Goal: Transaction & Acquisition: Obtain resource

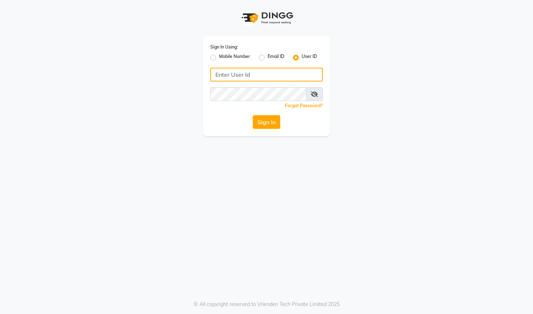
type input "7795472299"
click at [315, 94] on icon at bounding box center [314, 94] width 7 height 6
click at [263, 127] on button "Sign In" at bounding box center [267, 122] width 28 height 14
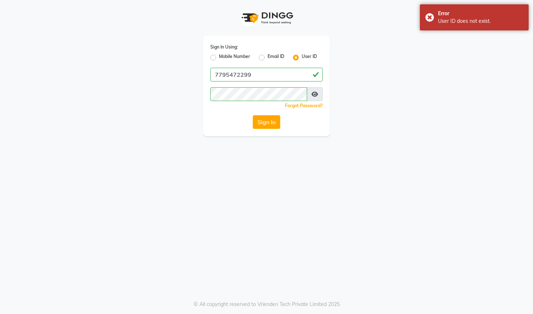
click at [219, 59] on label "Mobile Number" at bounding box center [234, 57] width 31 height 9
click at [219, 58] on input "Mobile Number" at bounding box center [221, 55] width 5 height 5
radio input "true"
radio input "false"
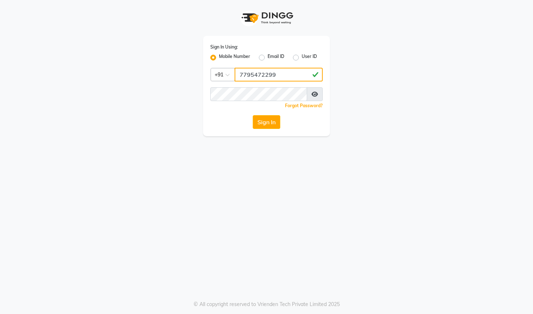
type input "7795472299"
click at [268, 123] on button "Sign In" at bounding box center [267, 122] width 28 height 14
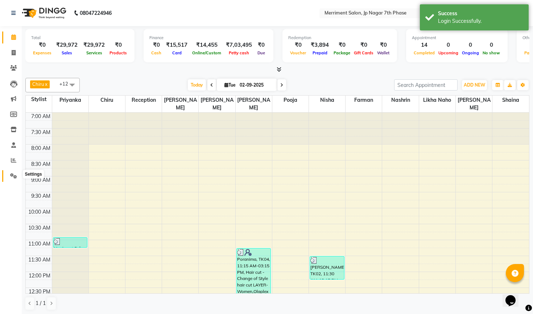
click at [12, 173] on icon at bounding box center [13, 175] width 7 height 5
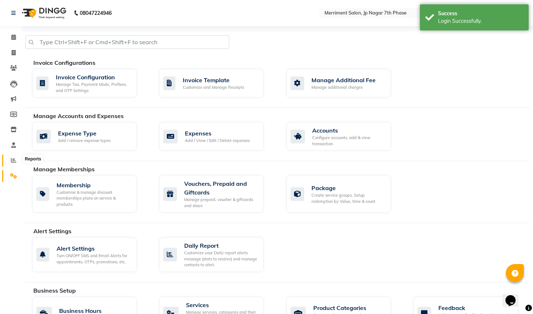
click at [13, 158] on icon at bounding box center [13, 160] width 5 height 5
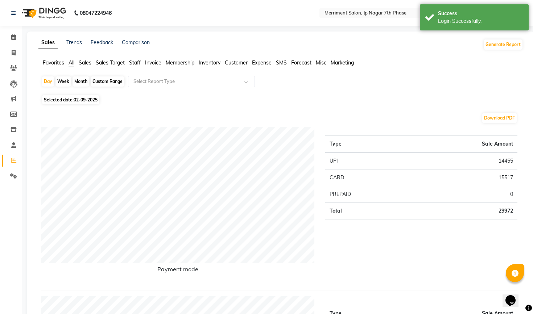
click at [82, 83] on div "Month" at bounding box center [80, 81] width 17 height 10
select select "9"
select select "2025"
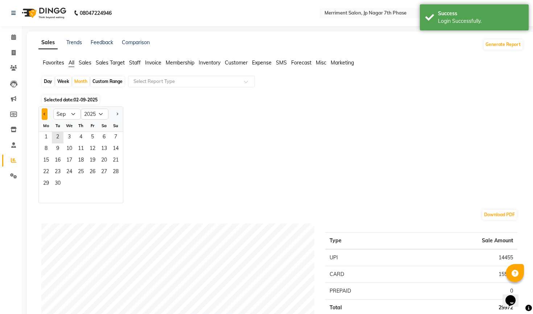
click at [45, 114] on span "Previous month" at bounding box center [44, 113] width 3 height 3
select select "8"
click at [95, 137] on span "1" at bounding box center [93, 138] width 12 height 12
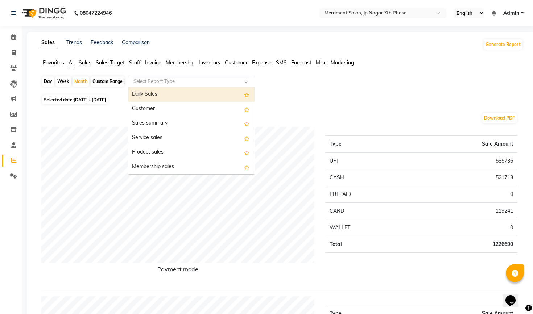
click at [169, 82] on input "text" at bounding box center [184, 81] width 104 height 7
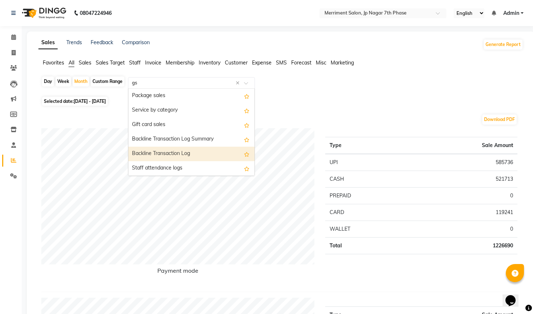
type input "gst"
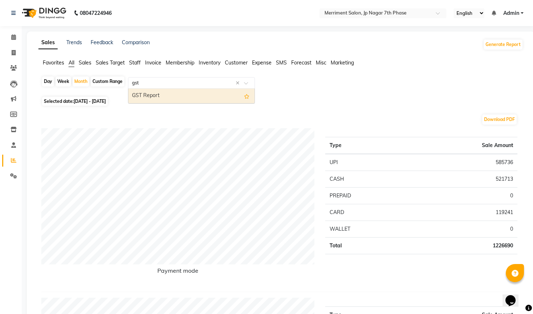
click at [186, 95] on div "GST Report" at bounding box center [191, 96] width 126 height 14
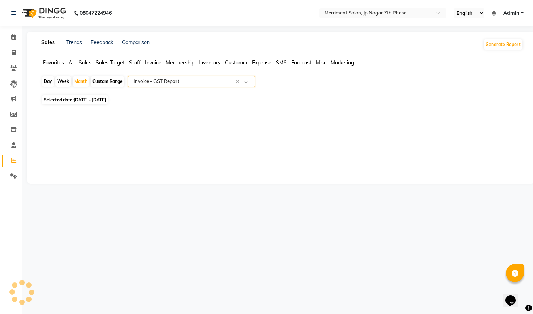
select select "full_report"
select select "csv"
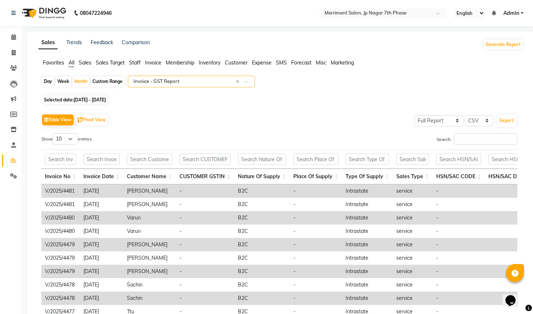
click at [225, 83] on input "text" at bounding box center [184, 81] width 104 height 7
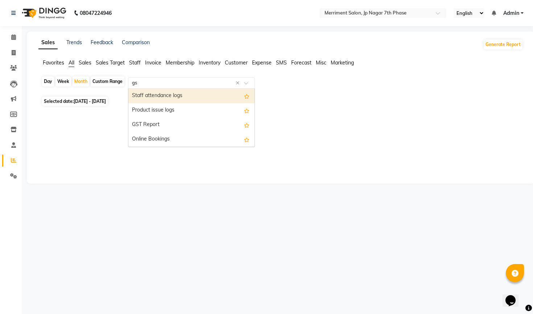
type input "g"
type input "gst"
click at [222, 100] on div "GST Report" at bounding box center [191, 96] width 126 height 14
select select "full_report"
select select "csv"
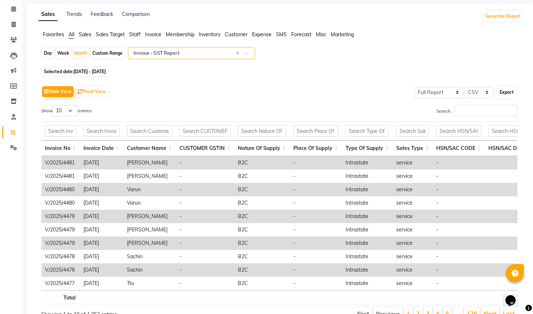
click at [507, 92] on button "Export" at bounding box center [507, 92] width 20 height 12
